Goal: Information Seeking & Learning: Learn about a topic

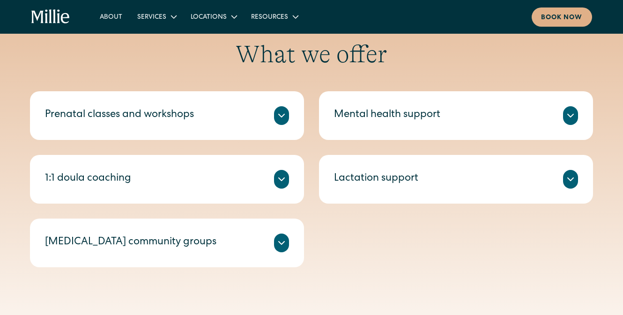
scroll to position [316, 0]
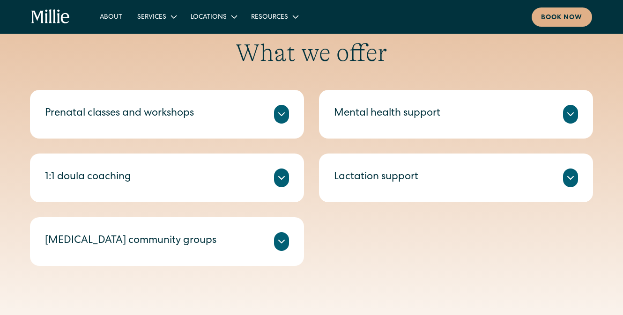
click at [368, 174] on div "Lactation support" at bounding box center [376, 177] width 84 height 15
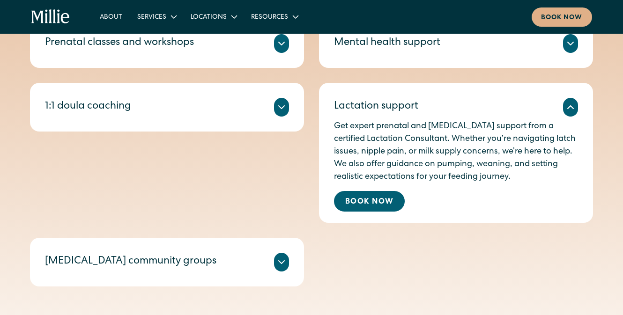
scroll to position [405, 0]
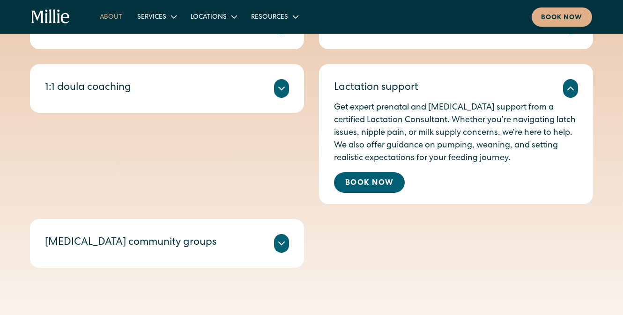
click at [112, 16] on link "About" at bounding box center [110, 16] width 37 height 15
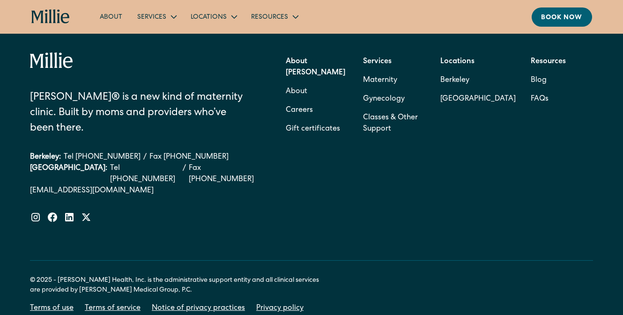
scroll to position [3048, 0]
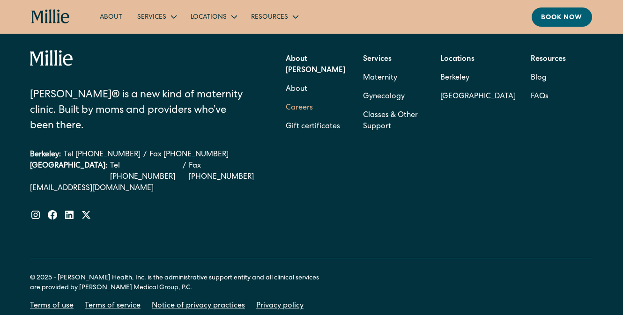
click at [300, 102] on link "Careers" at bounding box center [299, 108] width 27 height 19
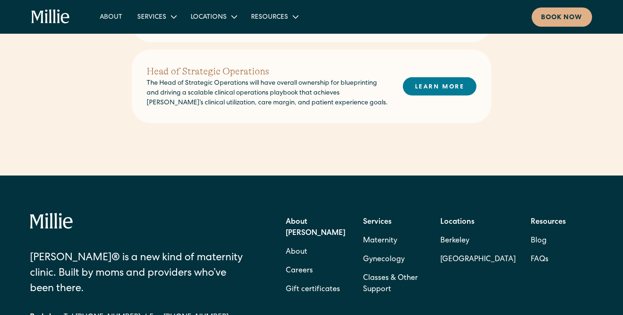
scroll to position [536, 0]
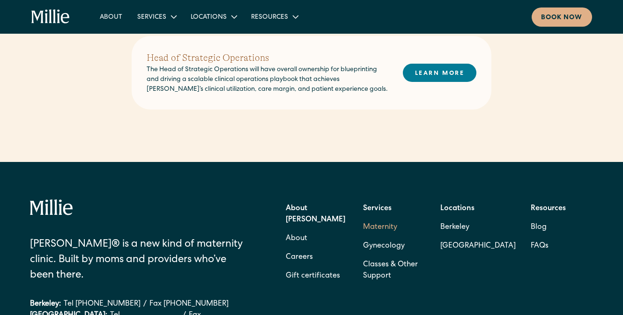
click at [383, 218] on link "Maternity" at bounding box center [380, 227] width 34 height 19
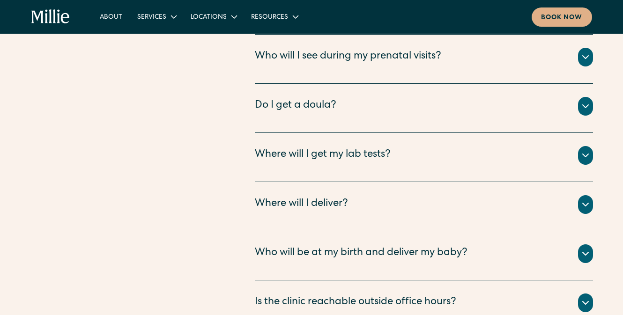
scroll to position [3342, 0]
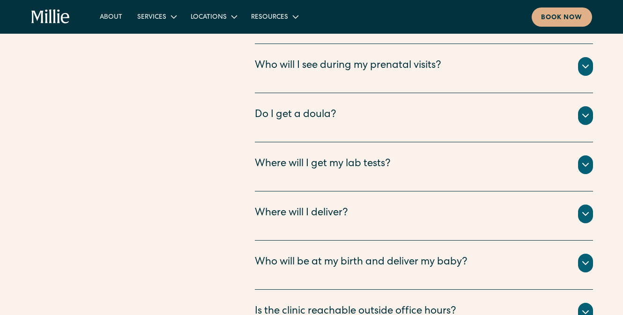
click at [334, 255] on div "Who will be at my birth and deliver my baby?" at bounding box center [361, 262] width 213 height 15
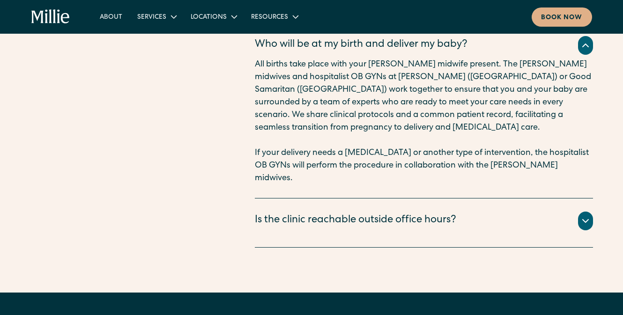
scroll to position [3668, 0]
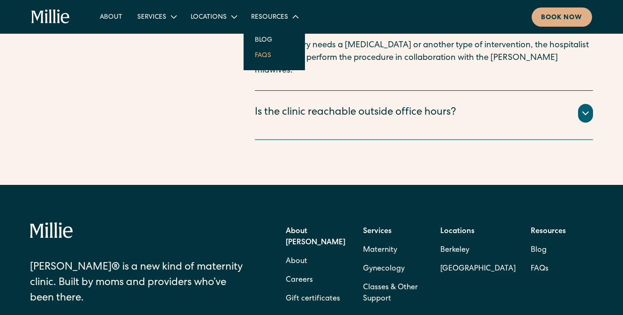
click at [270, 58] on link "FAQs" at bounding box center [262, 54] width 31 height 15
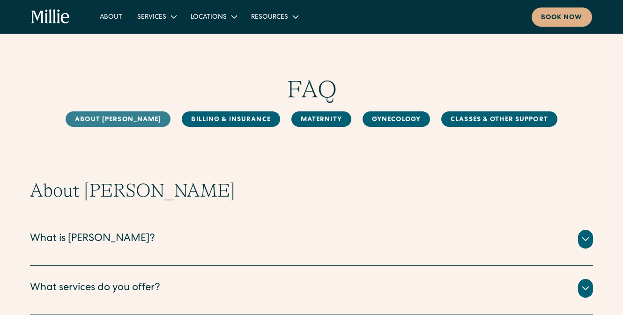
click at [133, 126] on link "About [PERSON_NAME]" at bounding box center [118, 118] width 105 height 15
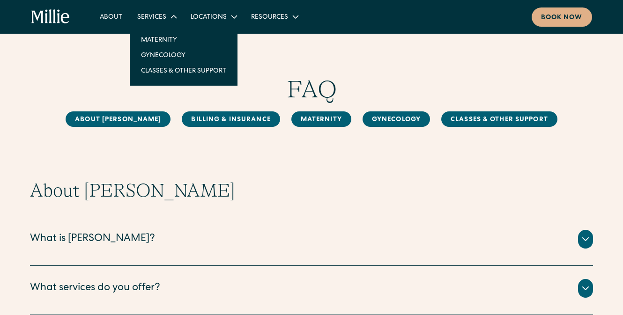
click at [144, 18] on div "Services" at bounding box center [151, 18] width 29 height 10
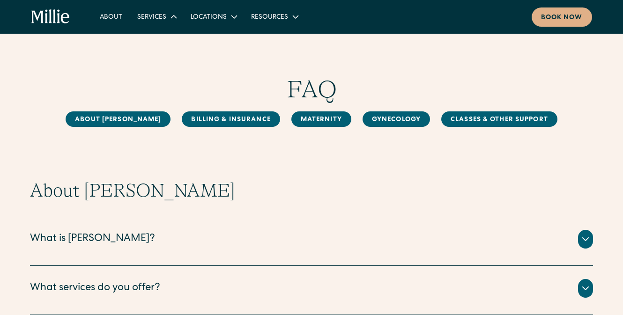
click at [144, 18] on div "Services" at bounding box center [151, 18] width 29 height 10
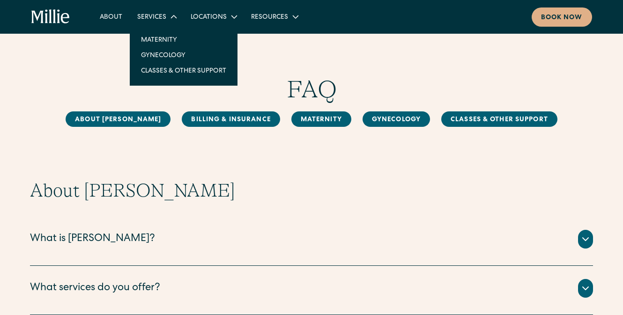
click at [144, 18] on div "Services" at bounding box center [151, 18] width 29 height 10
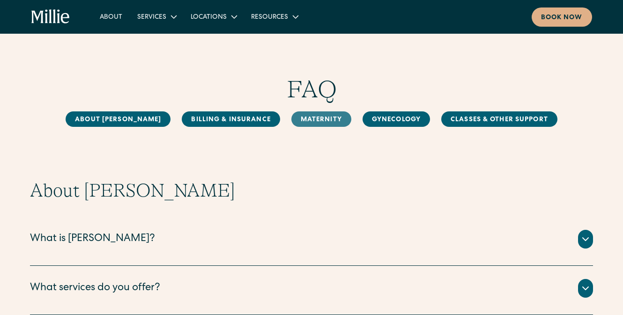
click at [291, 125] on link "MAternity" at bounding box center [321, 118] width 60 height 15
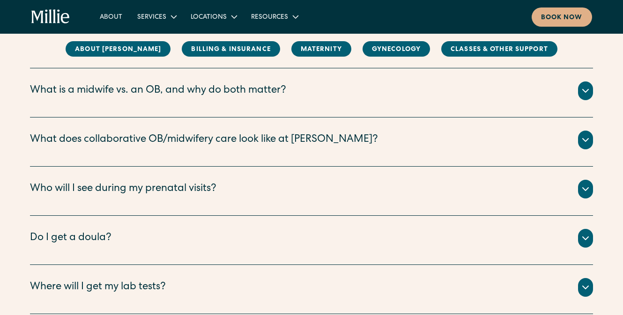
scroll to position [967, 0]
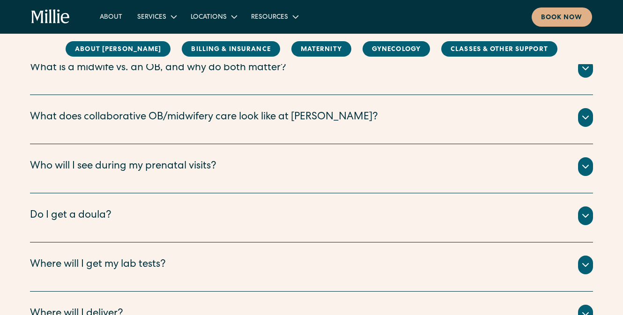
click at [290, 163] on div "Who will I see during my prenatal visits?" at bounding box center [311, 166] width 563 height 19
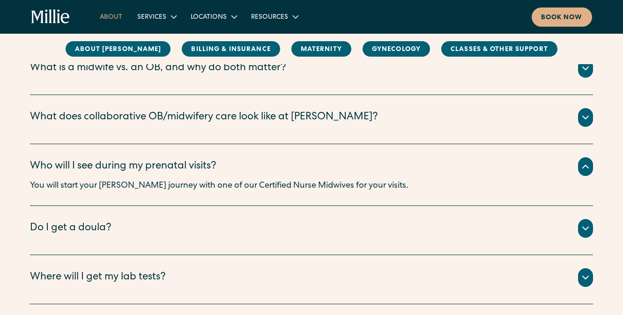
click at [109, 13] on link "About" at bounding box center [110, 16] width 37 height 15
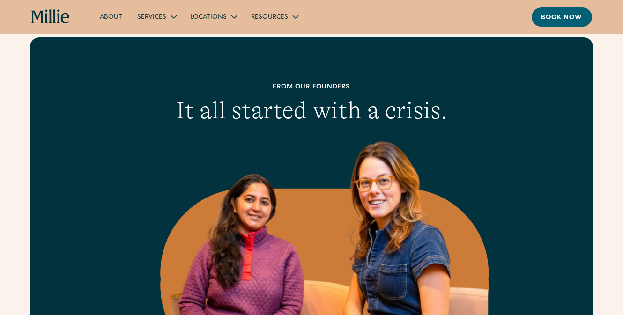
scroll to position [337, 0]
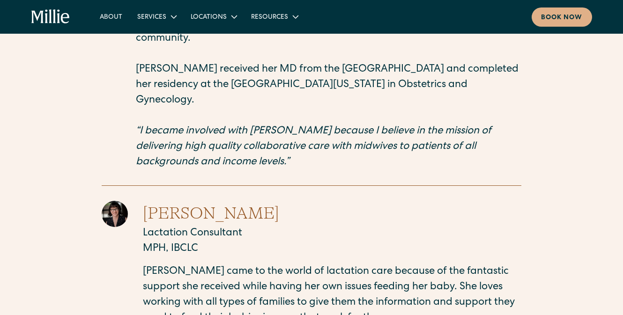
scroll to position [3127, 0]
